Goal: Task Accomplishment & Management: Manage account settings

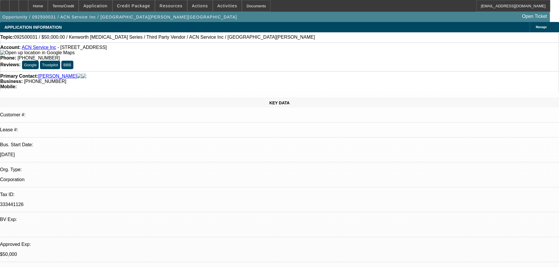
select select "0"
select select "2"
select select "0.1"
select select "4"
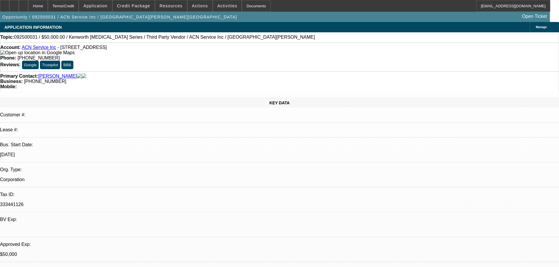
select select "0"
select select "2"
select select "0.1"
select select "4"
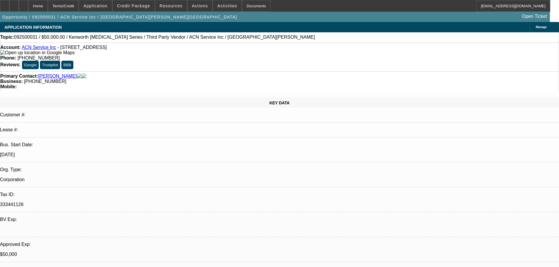
select select "0"
select select "2"
select select "0.1"
select select "4"
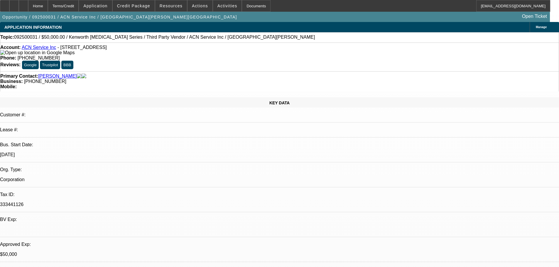
select select "0"
select select "0.1"
select select "4"
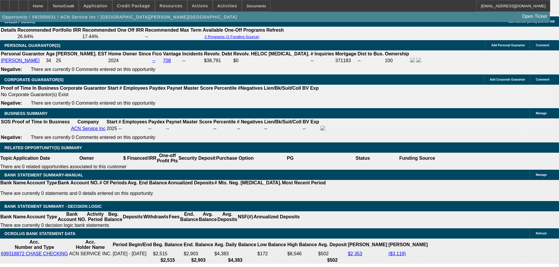
scroll to position [939, 0]
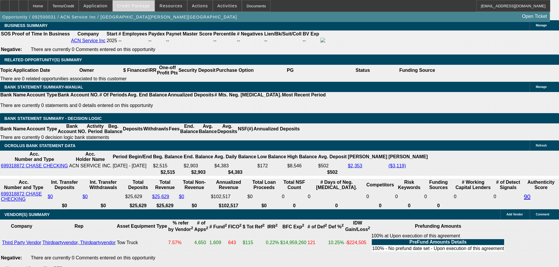
click at [146, 8] on span "Credit Package" at bounding box center [133, 6] width 33 height 5
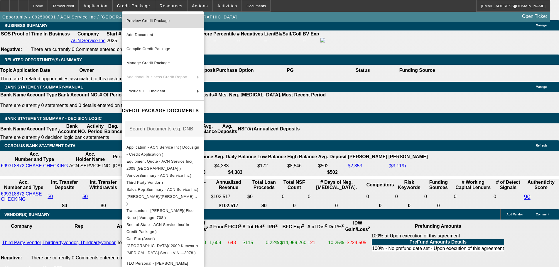
click at [204, 16] on button "Preview Credit Package" at bounding box center [163, 21] width 82 height 14
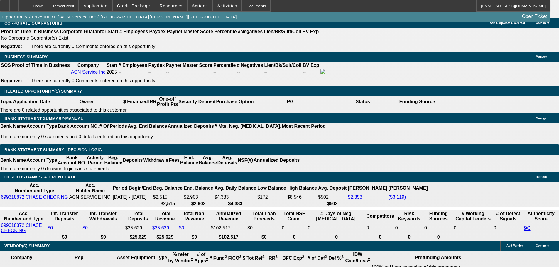
drag, startPoint x: 273, startPoint y: 204, endPoint x: 269, endPoint y: 184, distance: 19.7
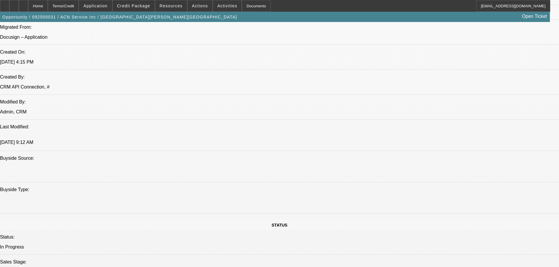
scroll to position [0, 0]
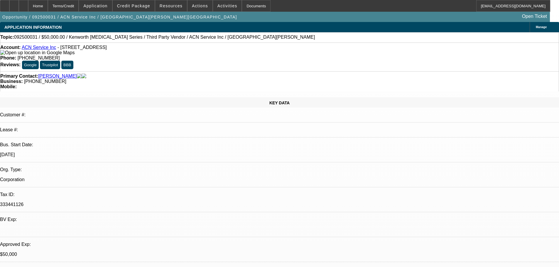
drag, startPoint x: 368, startPoint y: 129, endPoint x: 371, endPoint y: 19, distance: 110.7
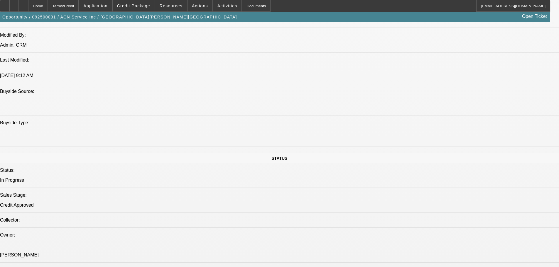
drag, startPoint x: 308, startPoint y: 121, endPoint x: 322, endPoint y: 227, distance: 106.6
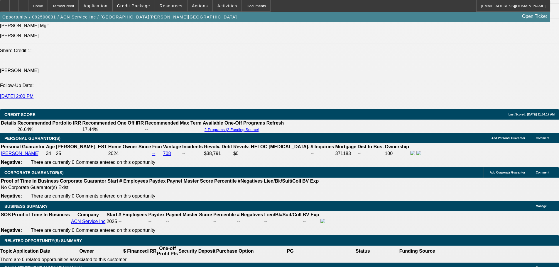
scroll to position [782, 0]
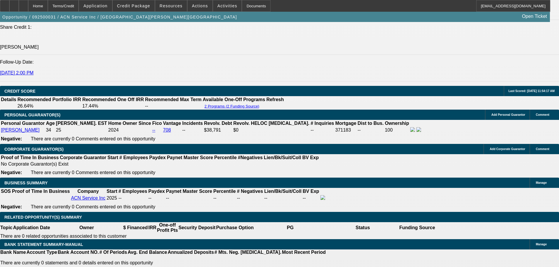
select select "0.15"
select select "2"
select select "0.1"
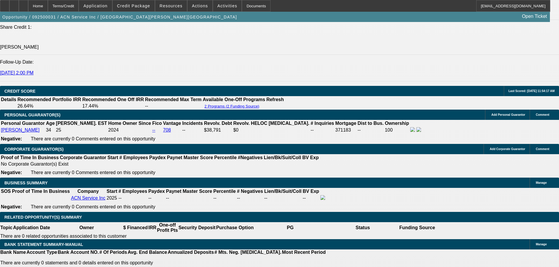
select select "4"
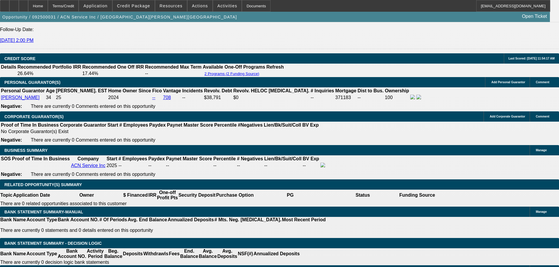
scroll to position [811, 0]
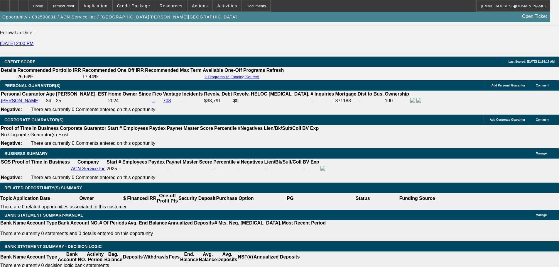
select select "0"
select select "2"
select select "0.1"
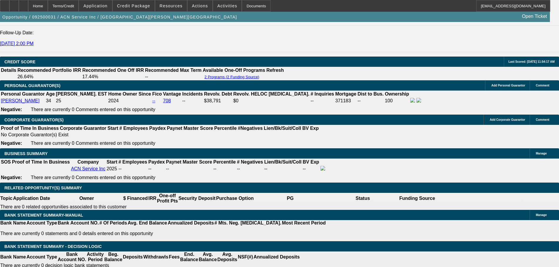
select select "4"
select select "0"
select select "2"
select select "0.1"
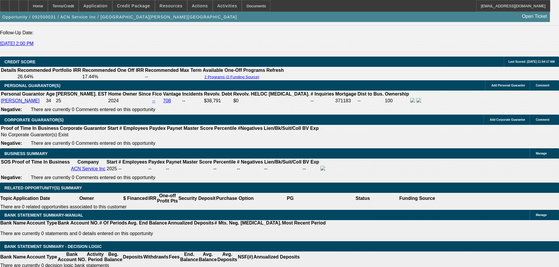
select select "4"
select select "0"
select select "2"
select select "0.1"
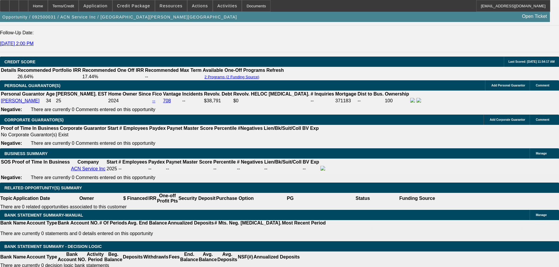
select select "4"
select select "0"
select select "0.1"
select select "4"
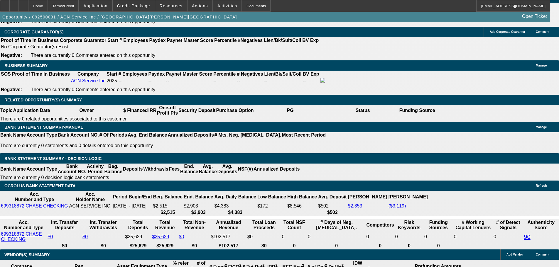
scroll to position [294, 0]
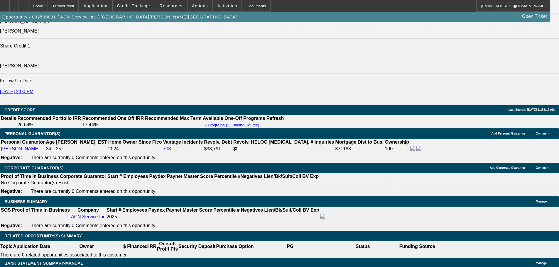
scroll to position [33, 0]
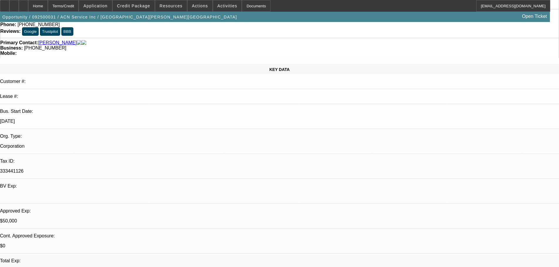
drag, startPoint x: 193, startPoint y: 143, endPoint x: 189, endPoint y: 26, distance: 117.2
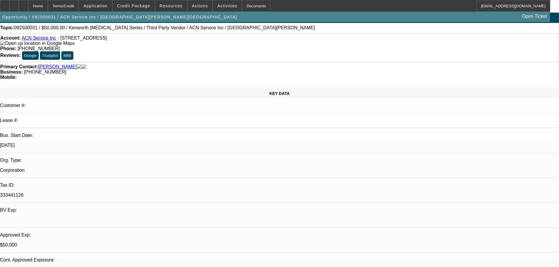
scroll to position [0, 0]
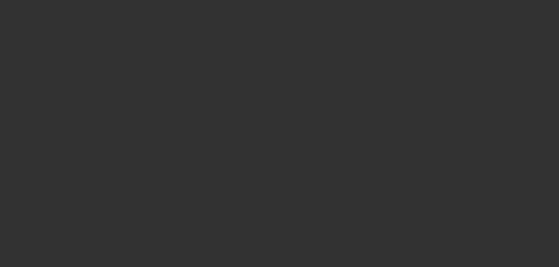
select select "0"
select select "2"
select select "0.1"
select select "4"
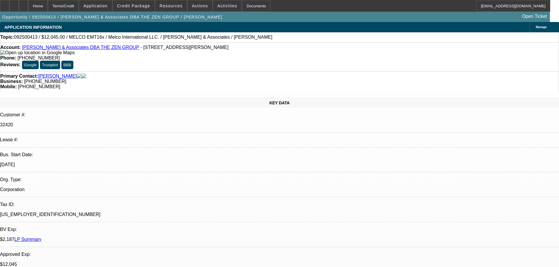
drag, startPoint x: 231, startPoint y: 216, endPoint x: 215, endPoint y: 93, distance: 123.6
click at [28, 3] on div at bounding box center [23, 6] width 9 height 12
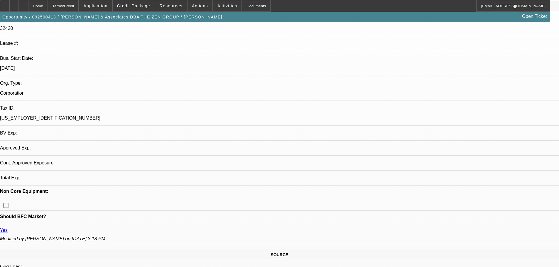
drag, startPoint x: 270, startPoint y: 113, endPoint x: 288, endPoint y: 195, distance: 83.8
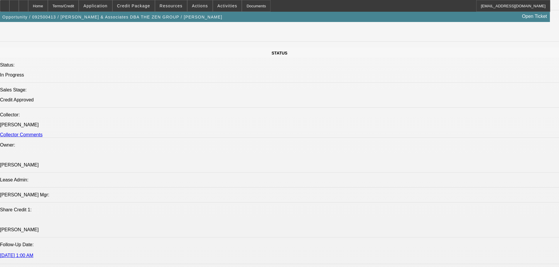
select select "0"
select select "2"
select select "0.1"
select select "4"
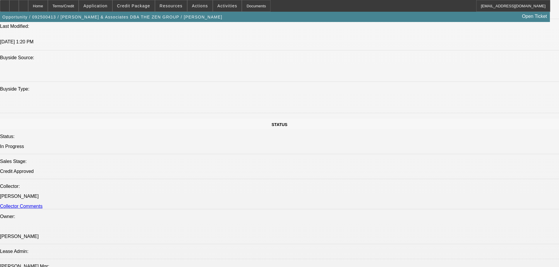
scroll to position [579, 0]
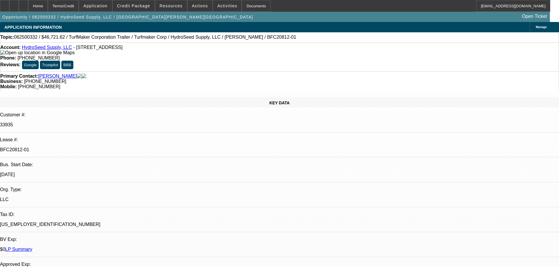
select select "0"
select select "6"
select select "0"
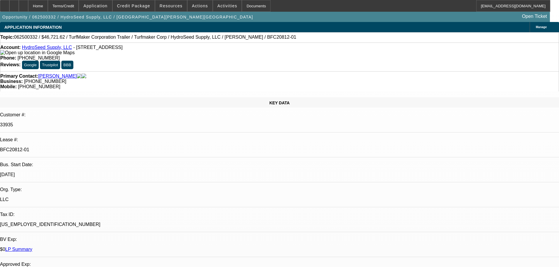
select select "0"
select select "6"
select select "0"
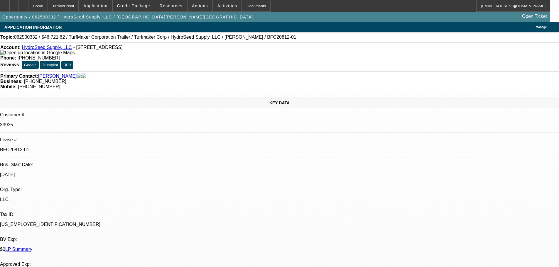
select select "0.1"
select select "4"
select select "0"
select select "0.1"
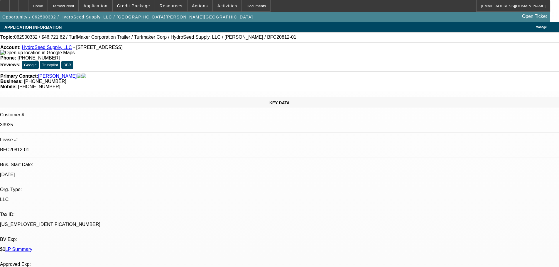
select select "4"
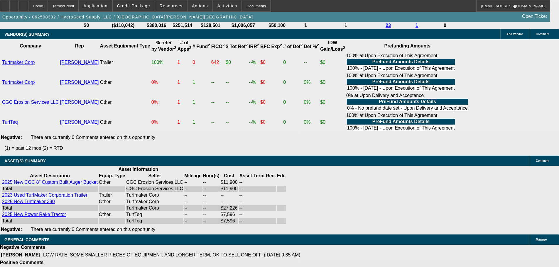
drag, startPoint x: 247, startPoint y: 91, endPoint x: 243, endPoint y: 181, distance: 89.3
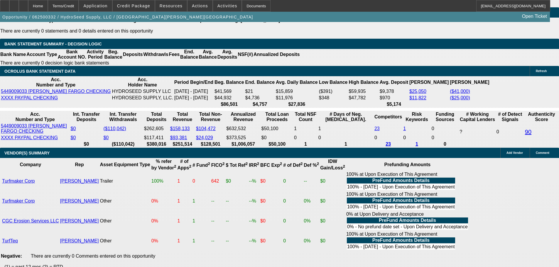
scroll to position [1078, 0]
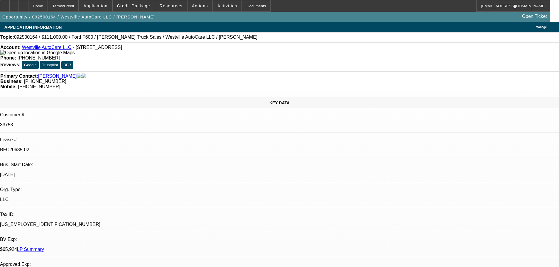
select select "0"
select select "2"
select select "0"
select select "6"
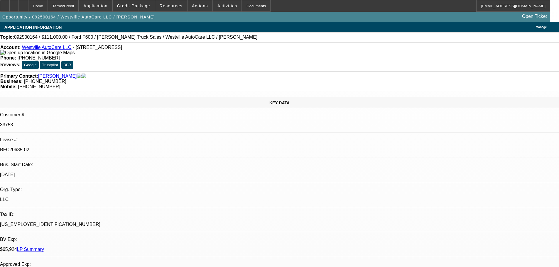
select select "0"
select select "2"
select select "0"
select select "6"
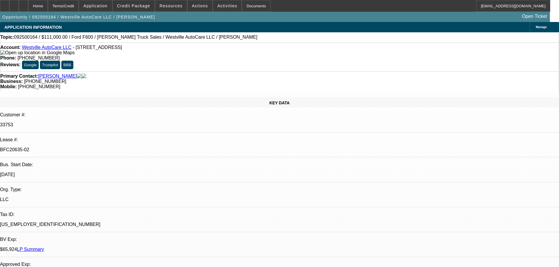
select select "0"
select select "2"
select select "0"
select select "6"
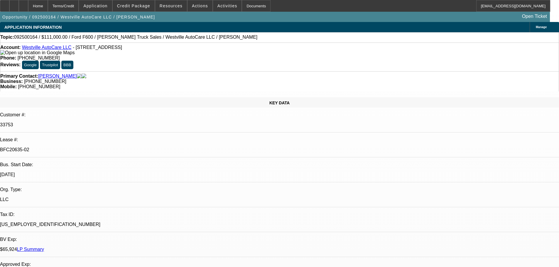
select select "0"
select select "2"
select select "0"
select select "6"
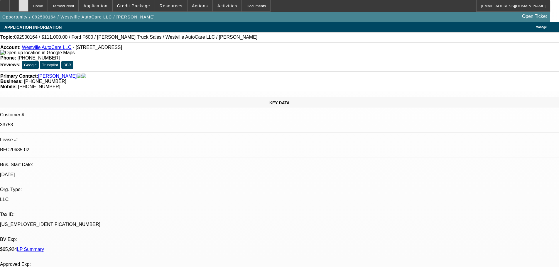
click at [28, 6] on div at bounding box center [23, 6] width 9 height 12
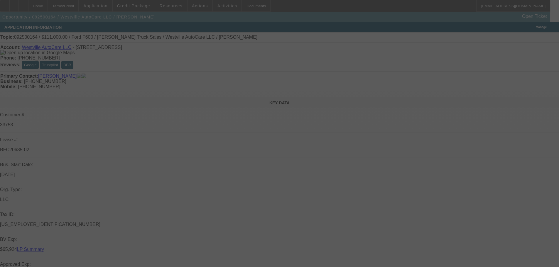
select select "0"
select select "2"
select select "0"
select select "6"
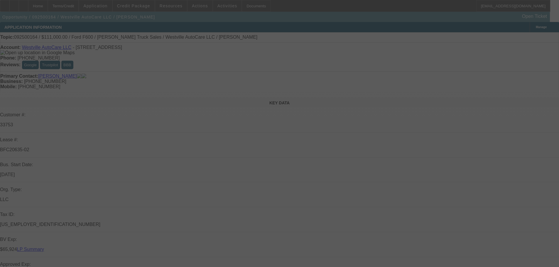
select select "0"
select select "2"
select select "0"
select select "6"
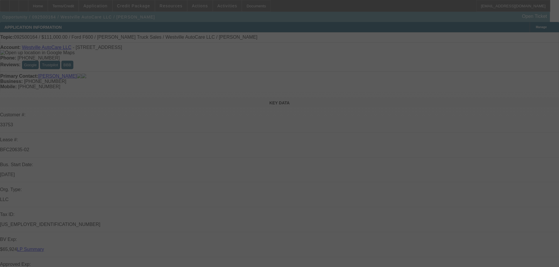
select select "0"
select select "2"
select select "0"
select select "6"
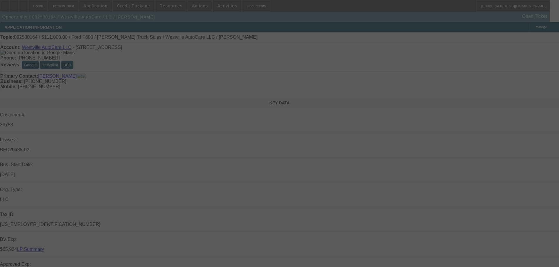
select select "0"
select select "2"
select select "0"
select select "6"
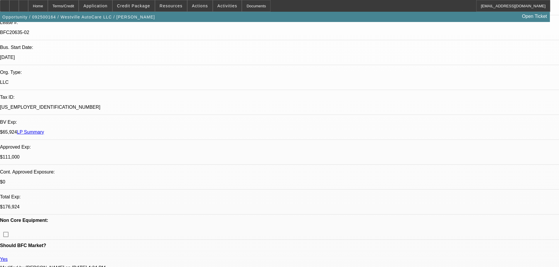
scroll to position [235, 0]
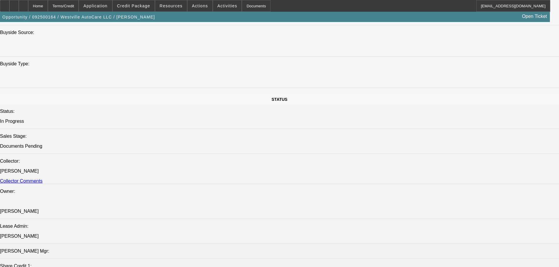
drag, startPoint x: 180, startPoint y: 127, endPoint x: 194, endPoint y: 198, distance: 72.8
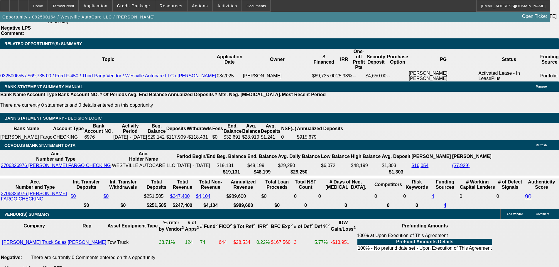
drag, startPoint x: 183, startPoint y: 109, endPoint x: 186, endPoint y: 145, distance: 36.3
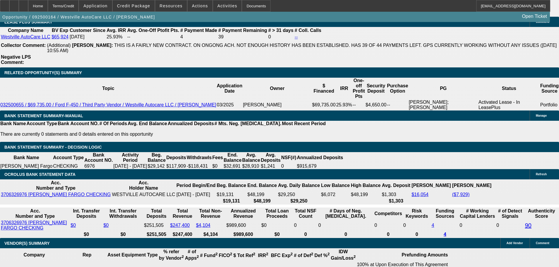
scroll to position [1010, 0]
